Goal: Task Accomplishment & Management: Manage account settings

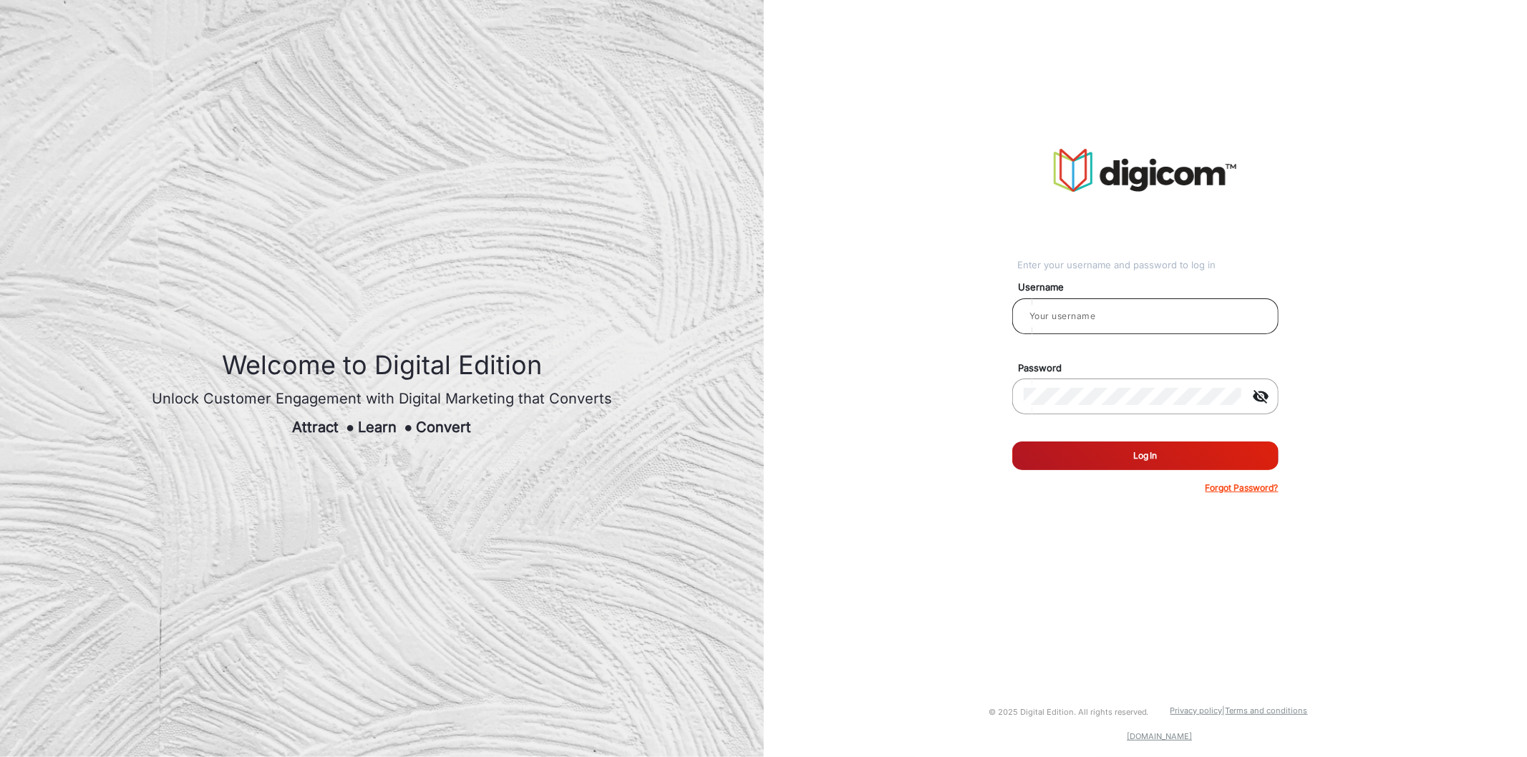
type input "TestHabanero"
click at [1183, 324] on input "TestHabanero" at bounding box center [1145, 316] width 243 height 17
type input "h"
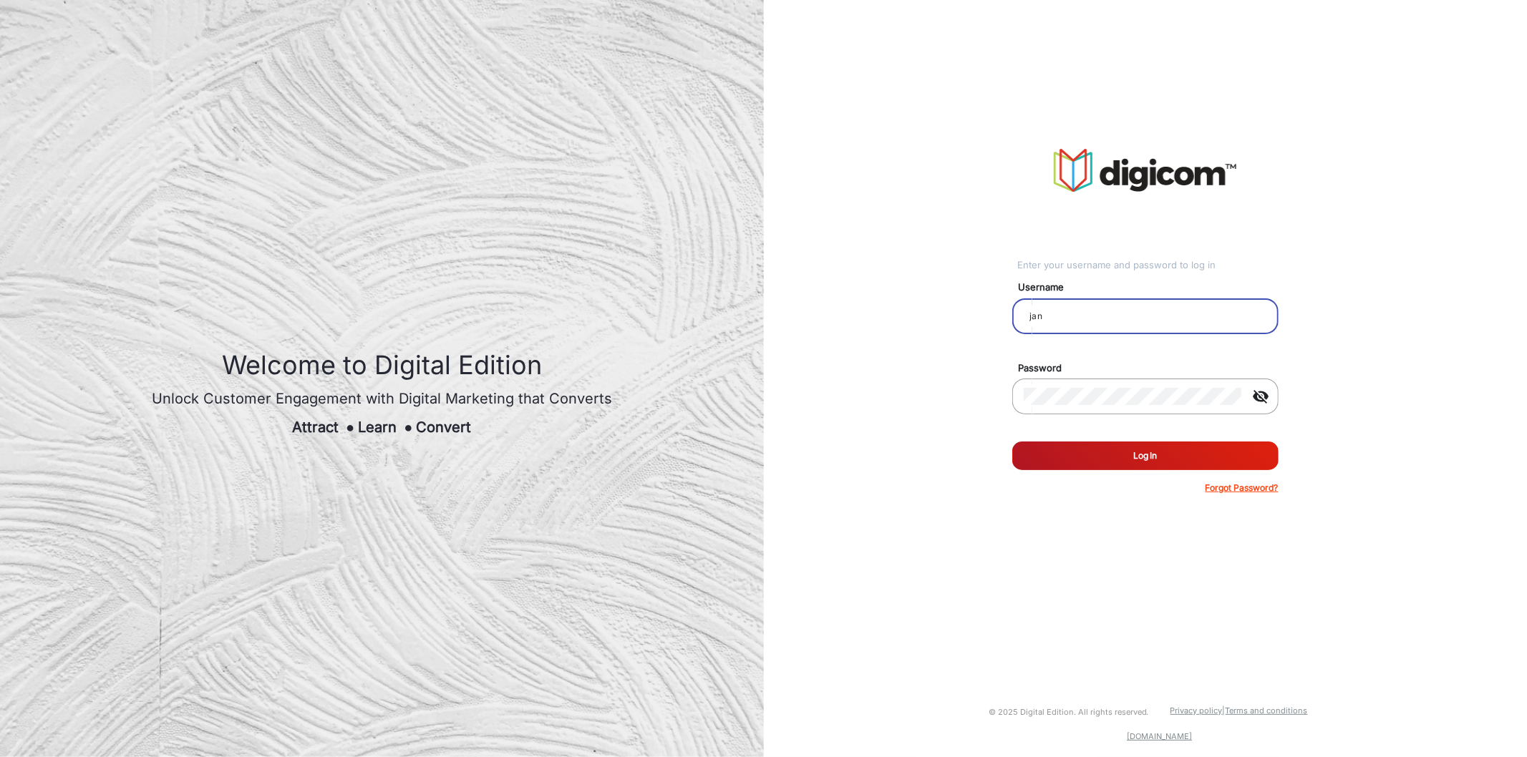
type input "[PERSON_NAME]"
click at [1012, 442] on button "Log In" at bounding box center [1145, 456] width 266 height 29
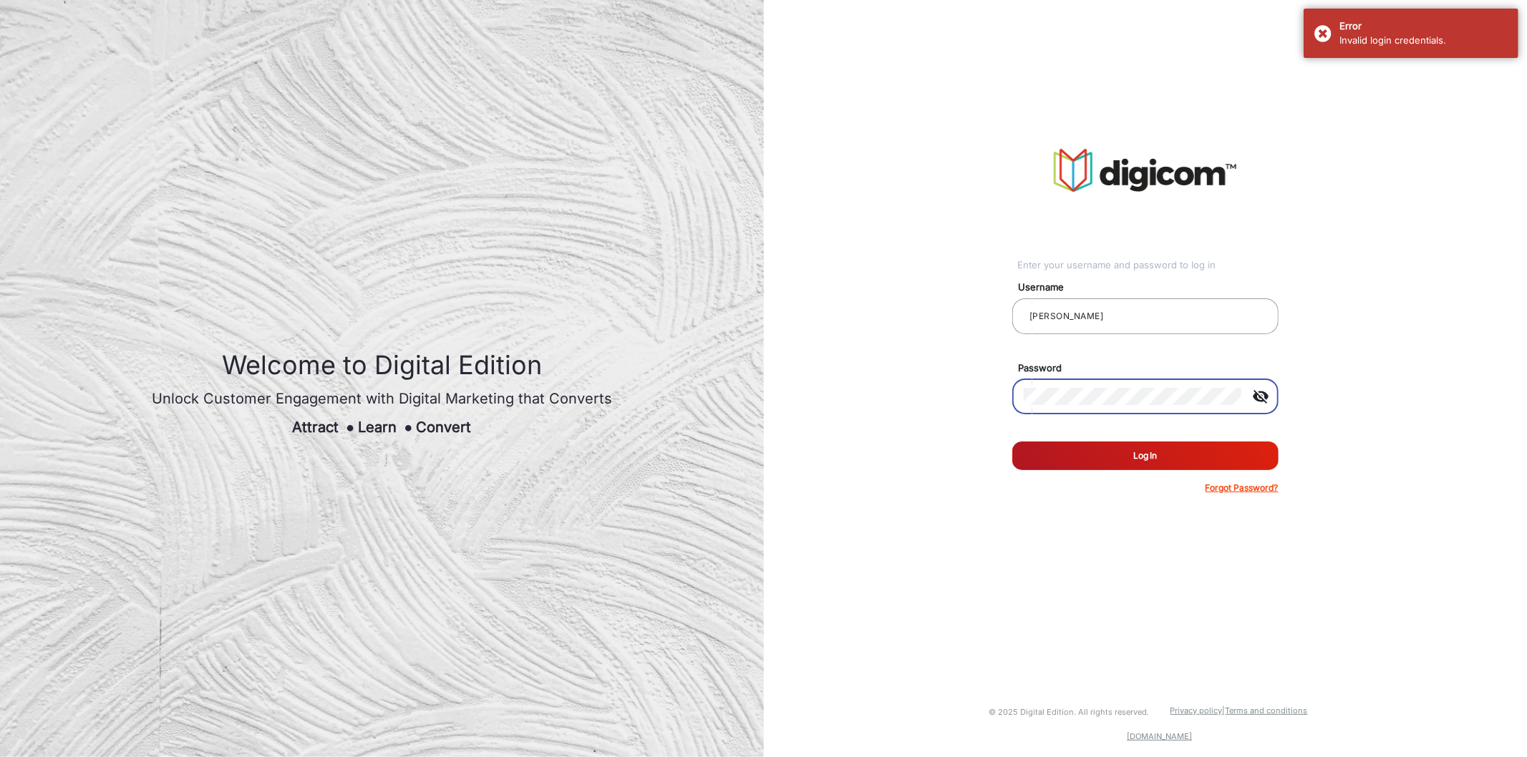
click at [1271, 397] on mat-icon "visibility_off" at bounding box center [1261, 396] width 34 height 17
click at [1027, 319] on input "[PERSON_NAME]" at bounding box center [1145, 316] width 243 height 17
click at [1125, 454] on button "Log In" at bounding box center [1145, 456] width 266 height 29
